Goal: Information Seeking & Learning: Learn about a topic

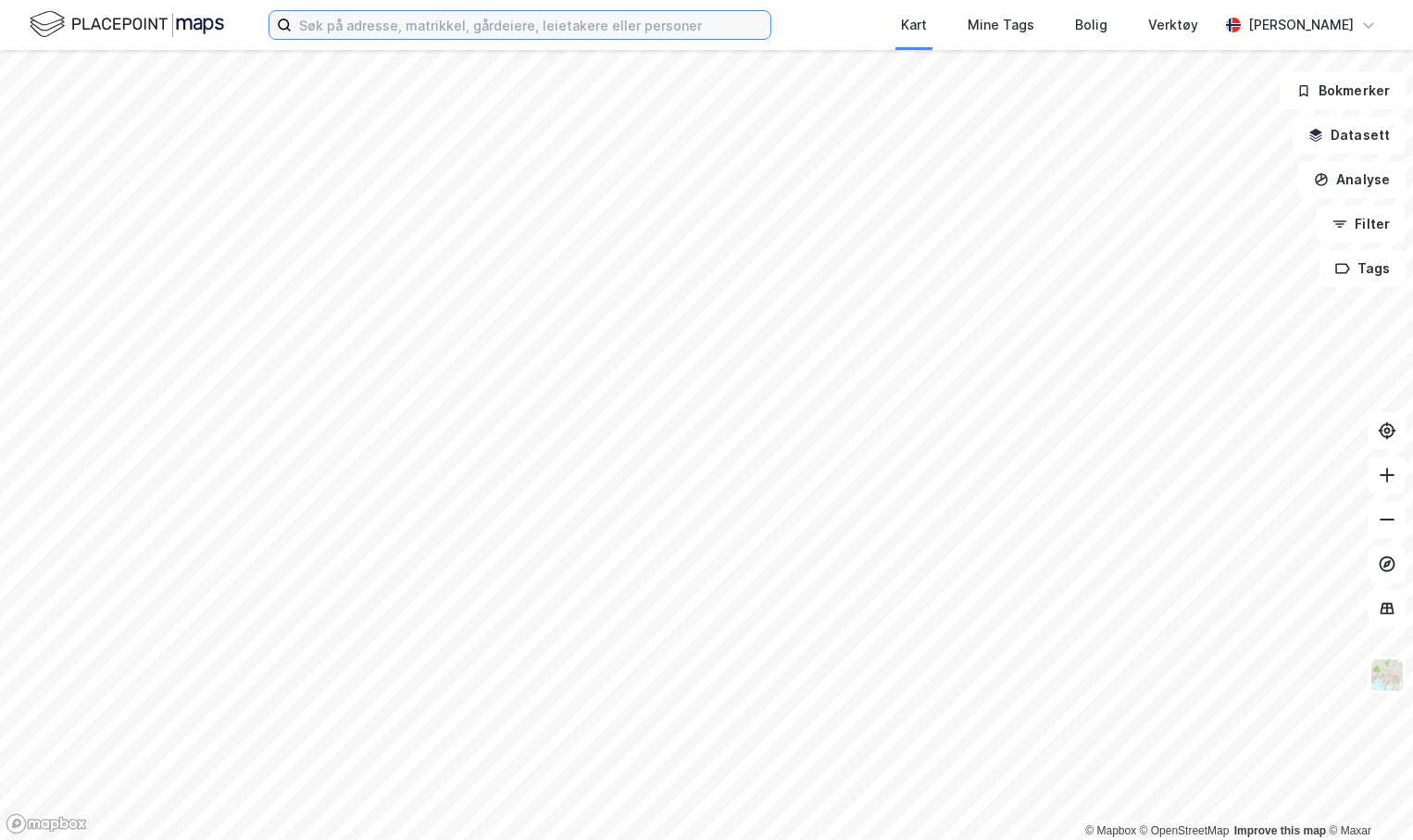
click at [369, 20] on input at bounding box center [531, 25] width 479 height 28
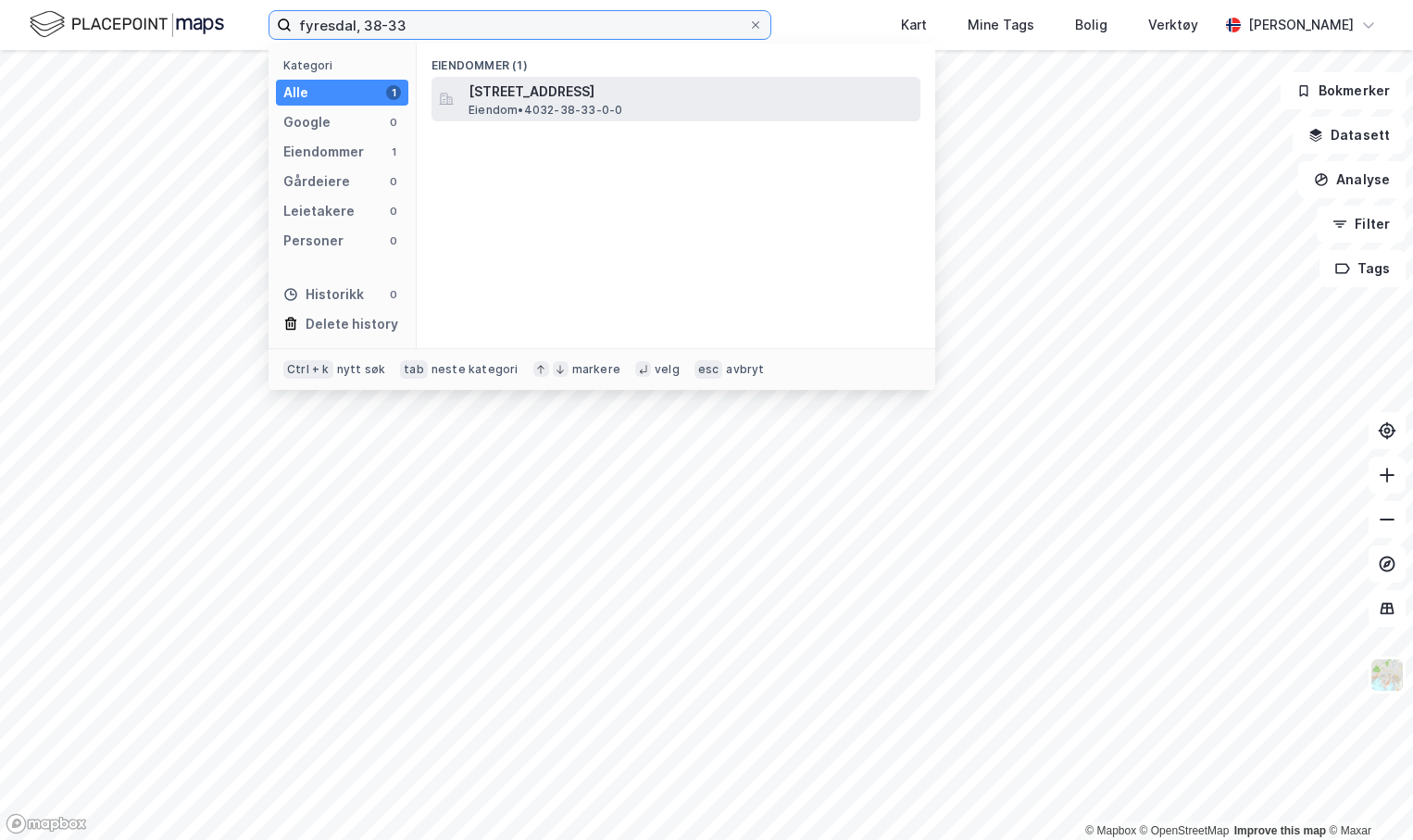
type input "fyresdal, 38-33"
click at [594, 120] on div "[STREET_ADDRESS] Eiendom • 4032-38-33-0-0" at bounding box center [675, 100] width 489 height 45
